Goal: Check status

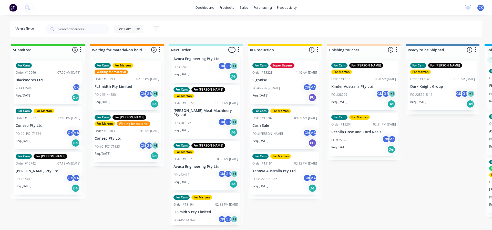
scroll to position [77, 0]
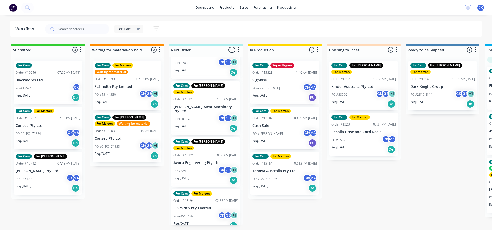
click at [205, 166] on div "PO #22415 CK GS + 1" at bounding box center [205, 171] width 65 height 10
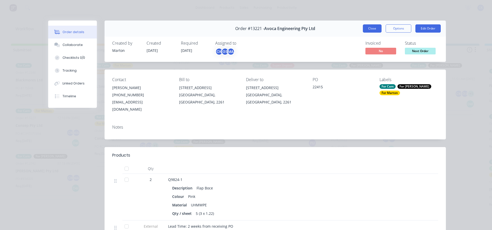
click at [367, 26] on button "Close" at bounding box center [372, 28] width 19 height 8
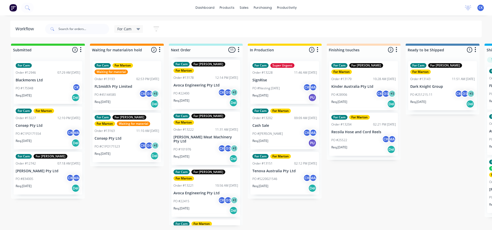
scroll to position [0, 0]
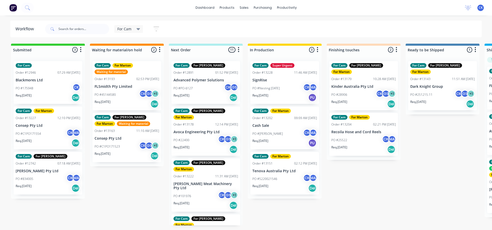
click at [195, 145] on div "Req. 08/08/25 Del" at bounding box center [205, 149] width 65 height 9
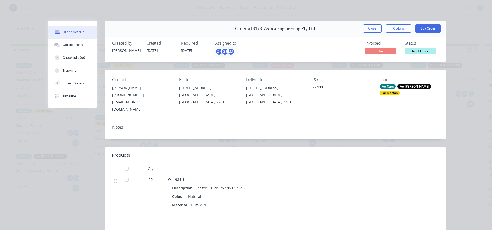
click at [365, 32] on button "Close" at bounding box center [372, 28] width 19 height 8
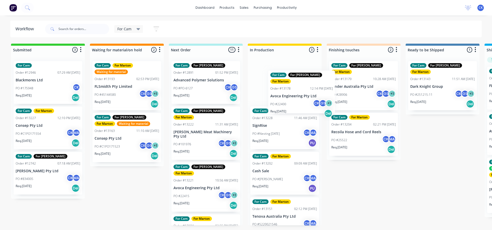
drag, startPoint x: 190, startPoint y: 136, endPoint x: 291, endPoint y: 98, distance: 108.2
click at [291, 98] on div "Submitted 3 Sort By Created date Required date Order number Customer name Most …" at bounding box center [349, 134] width 706 height 181
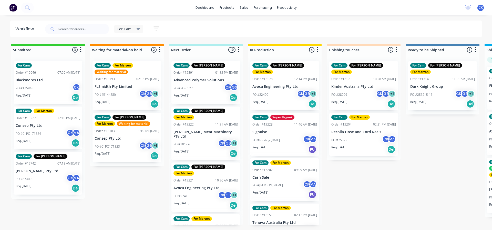
click at [286, 91] on div "PO #22400 CK GS + 1" at bounding box center [284, 95] width 65 height 10
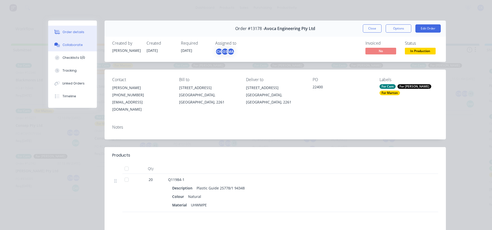
click at [76, 44] on div "Collaborate" at bounding box center [73, 45] width 20 height 5
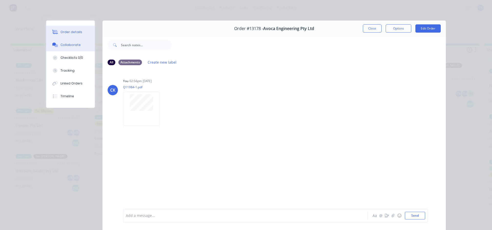
click at [69, 34] on div "Order details" at bounding box center [71, 32] width 22 height 5
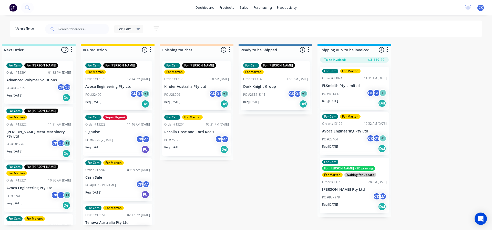
scroll to position [0, 214]
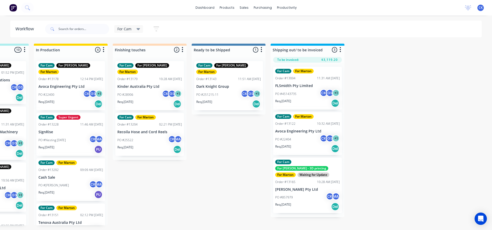
click at [233, 90] on div "PO #251215-11 CK GS + 1" at bounding box center [228, 95] width 65 height 10
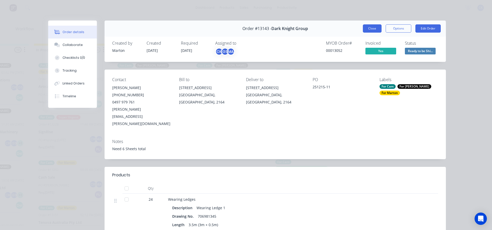
click at [367, 27] on button "Close" at bounding box center [372, 28] width 19 height 8
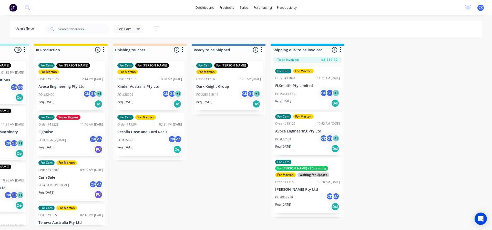
click at [304, 99] on div "Req. [DATE] Del" at bounding box center [307, 103] width 65 height 9
